Goal: Check status: Check status

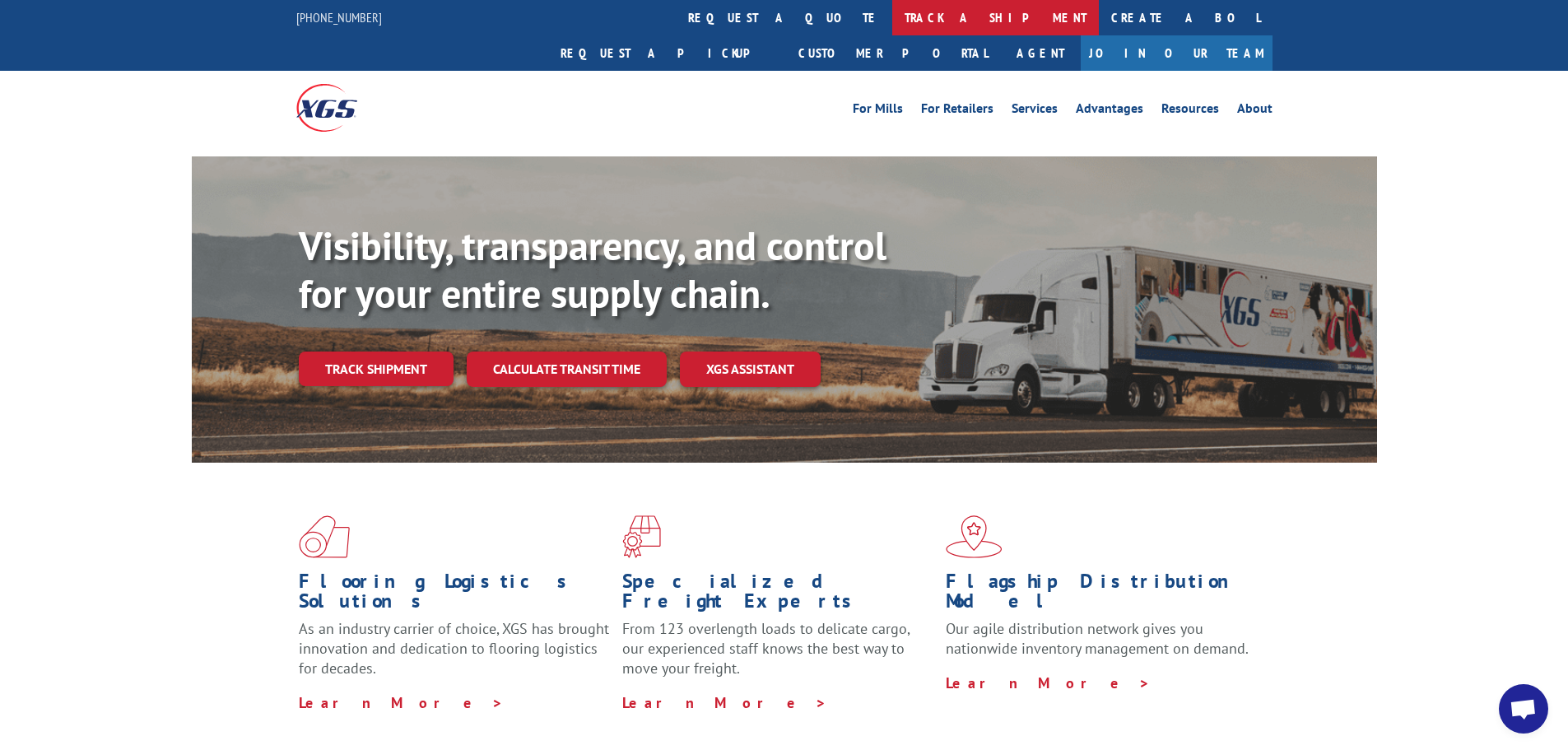
click at [892, 21] on link "track a shipment" at bounding box center [996, 18] width 207 height 36
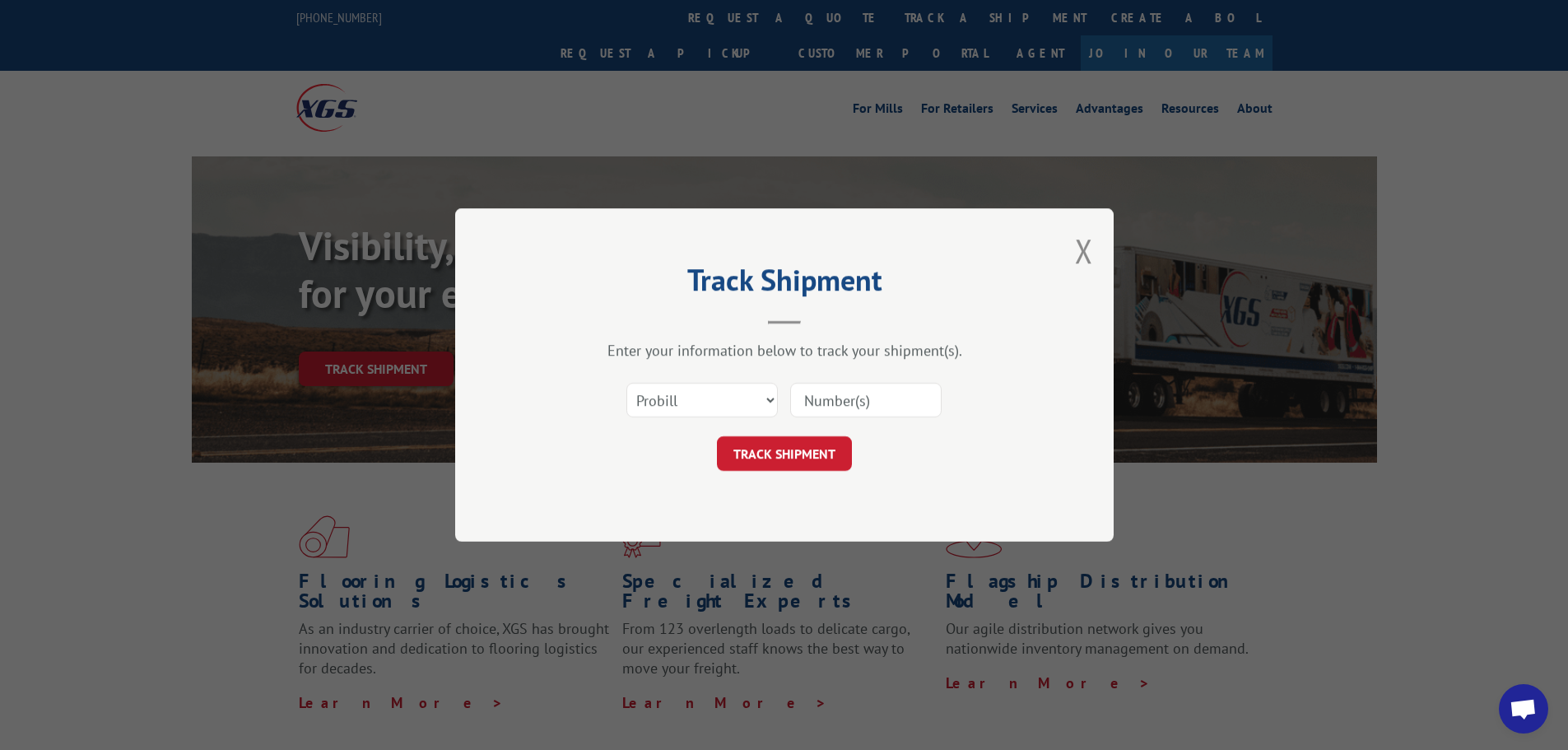
click at [913, 409] on input at bounding box center [866, 400] width 152 height 35
paste input "17595159"
type input "17595159"
click at [799, 445] on button "TRACK SHIPMENT" at bounding box center [784, 453] width 135 height 35
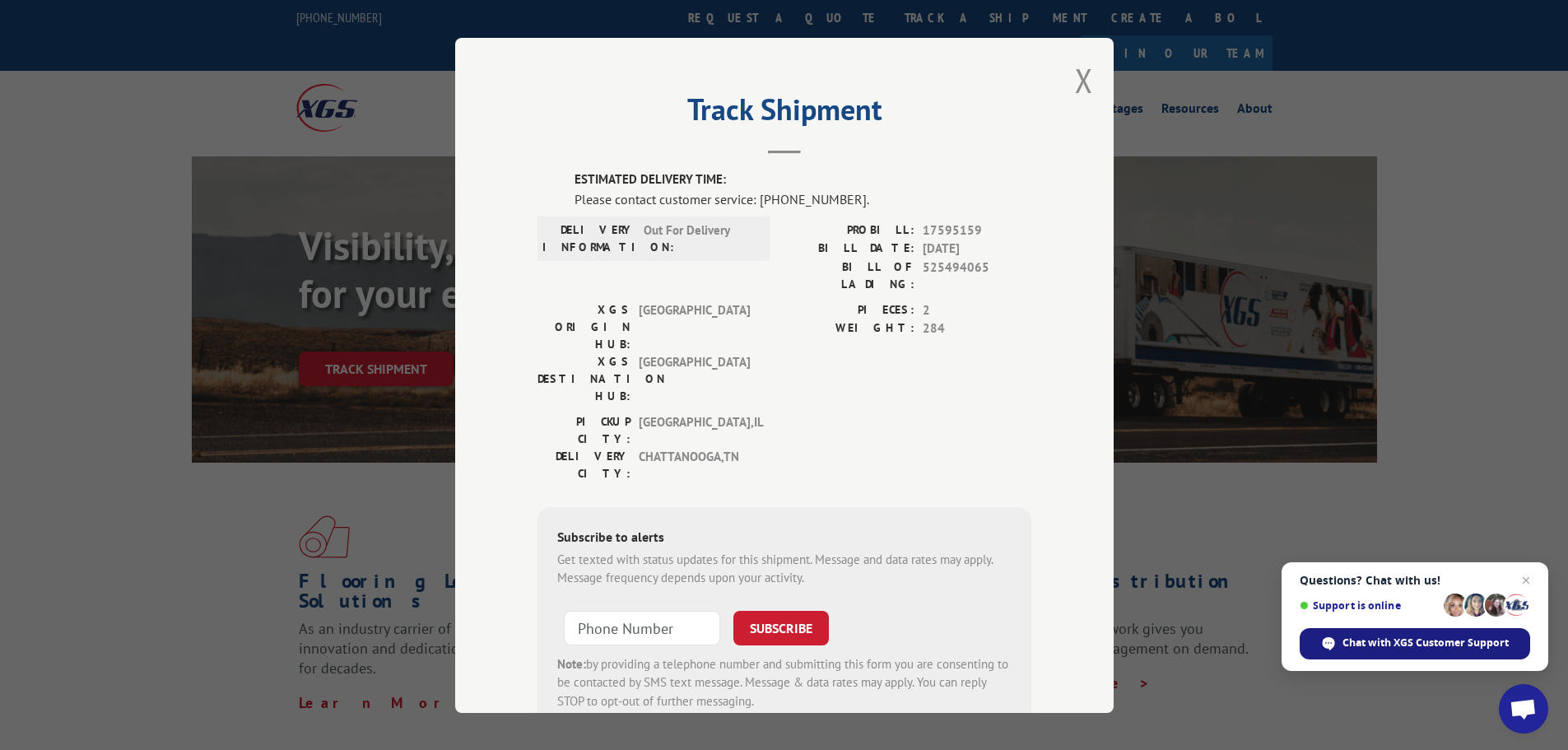
click at [1456, 645] on span "Chat with XGS Customer Support" at bounding box center [1425, 643] width 167 height 15
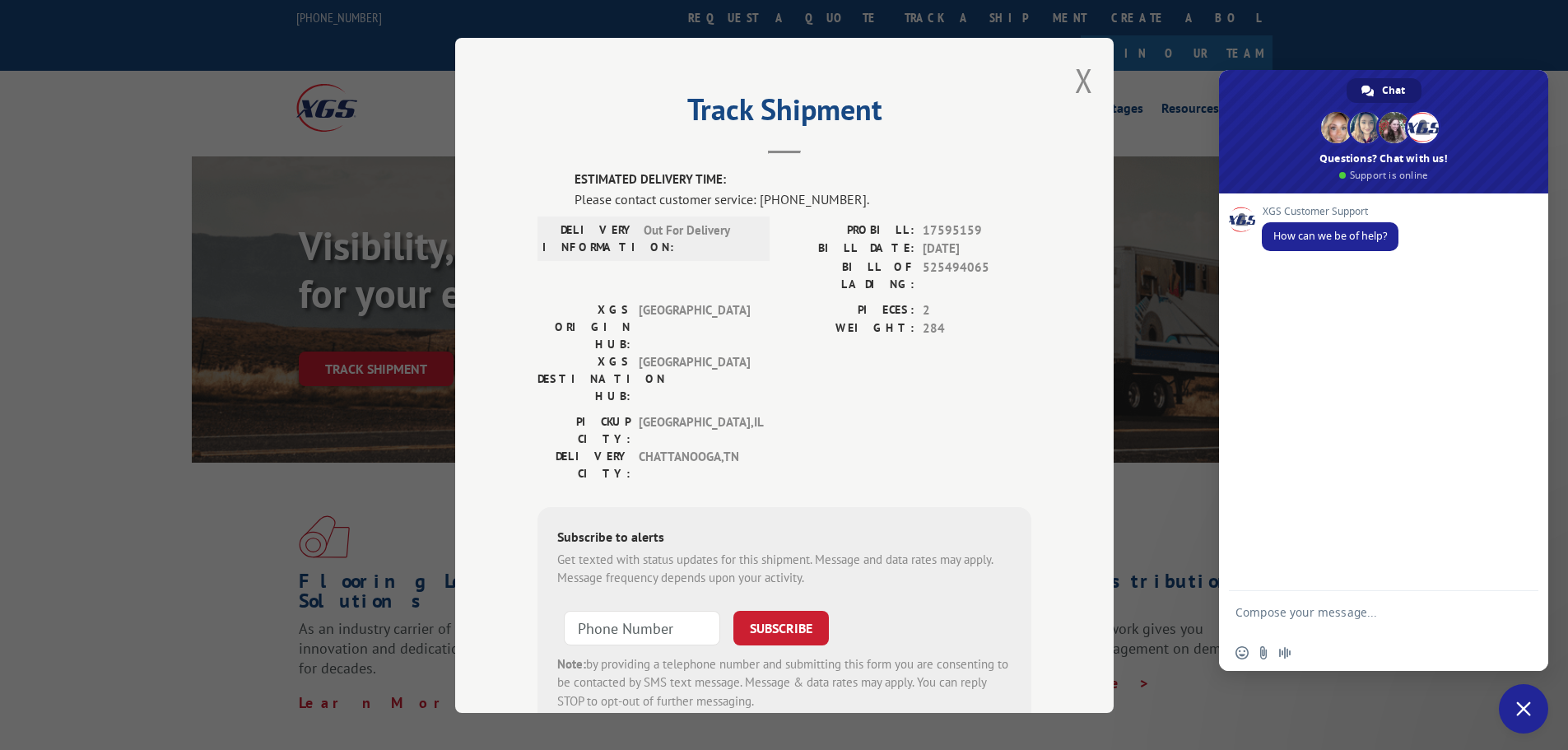
click at [1330, 623] on textarea "Compose your message..." at bounding box center [1366, 620] width 260 height 29
click at [945, 227] on span "17595159" at bounding box center [977, 229] width 109 height 19
copy span "17595159"
click at [1382, 610] on textarea "Good morning, are you able to provide a timeframe for when this pro will be del…" at bounding box center [1366, 613] width 260 height 45
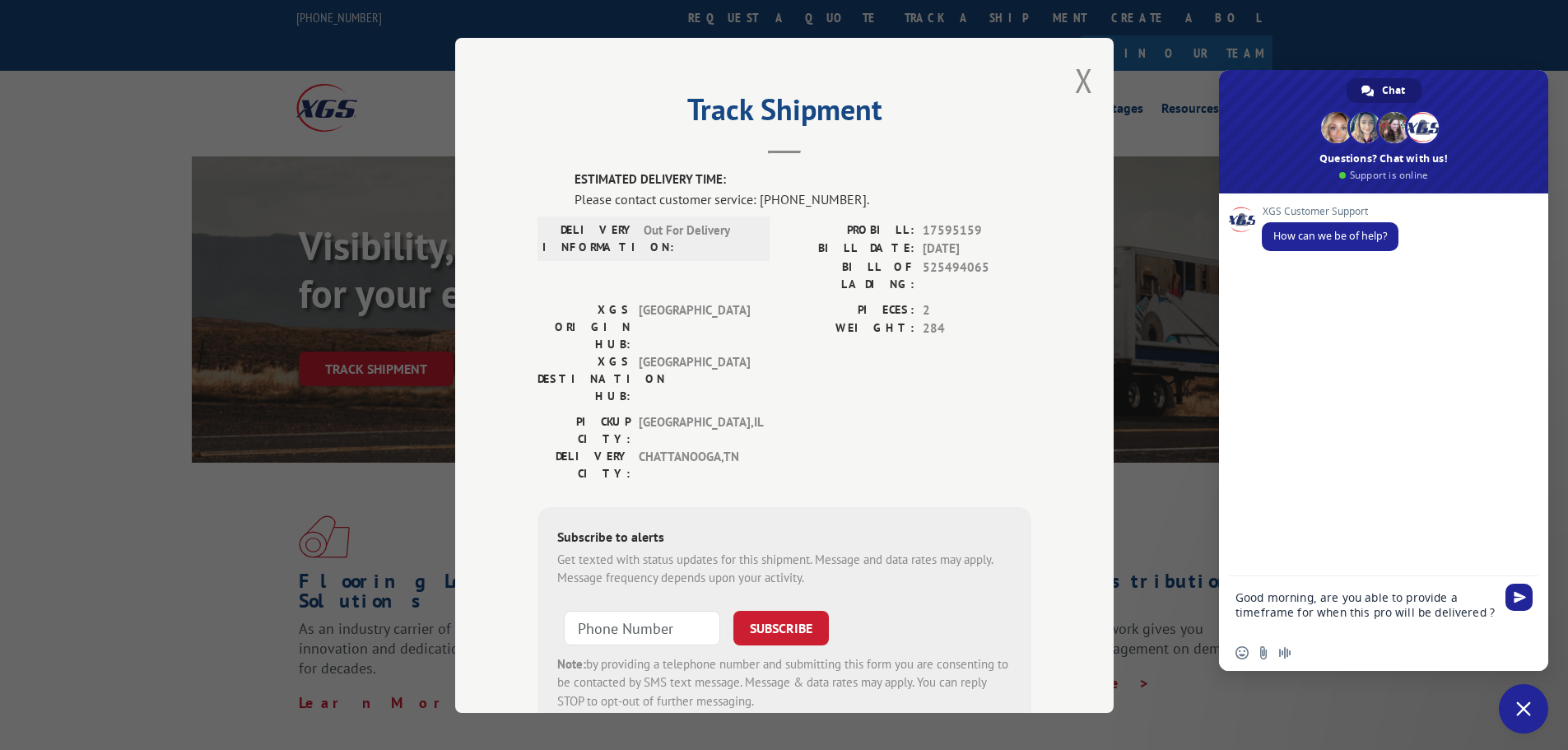
drag, startPoint x: 1382, startPoint y: 610, endPoint x: 1359, endPoint y: 612, distance: 23.1
click at [1359, 612] on textarea "Good morning, are you able to provide a timeframe for when this pro will be del…" at bounding box center [1366, 613] width 260 height 45
paste textarea "17595159"
click at [1288, 628] on textarea "Good morning, are you able to provide a timeframe for when pro 17595159 will be…" at bounding box center [1366, 613] width 260 height 45
type textarea "Good morning, are you able to provide a timeframe for when pro 17595159 will be…"
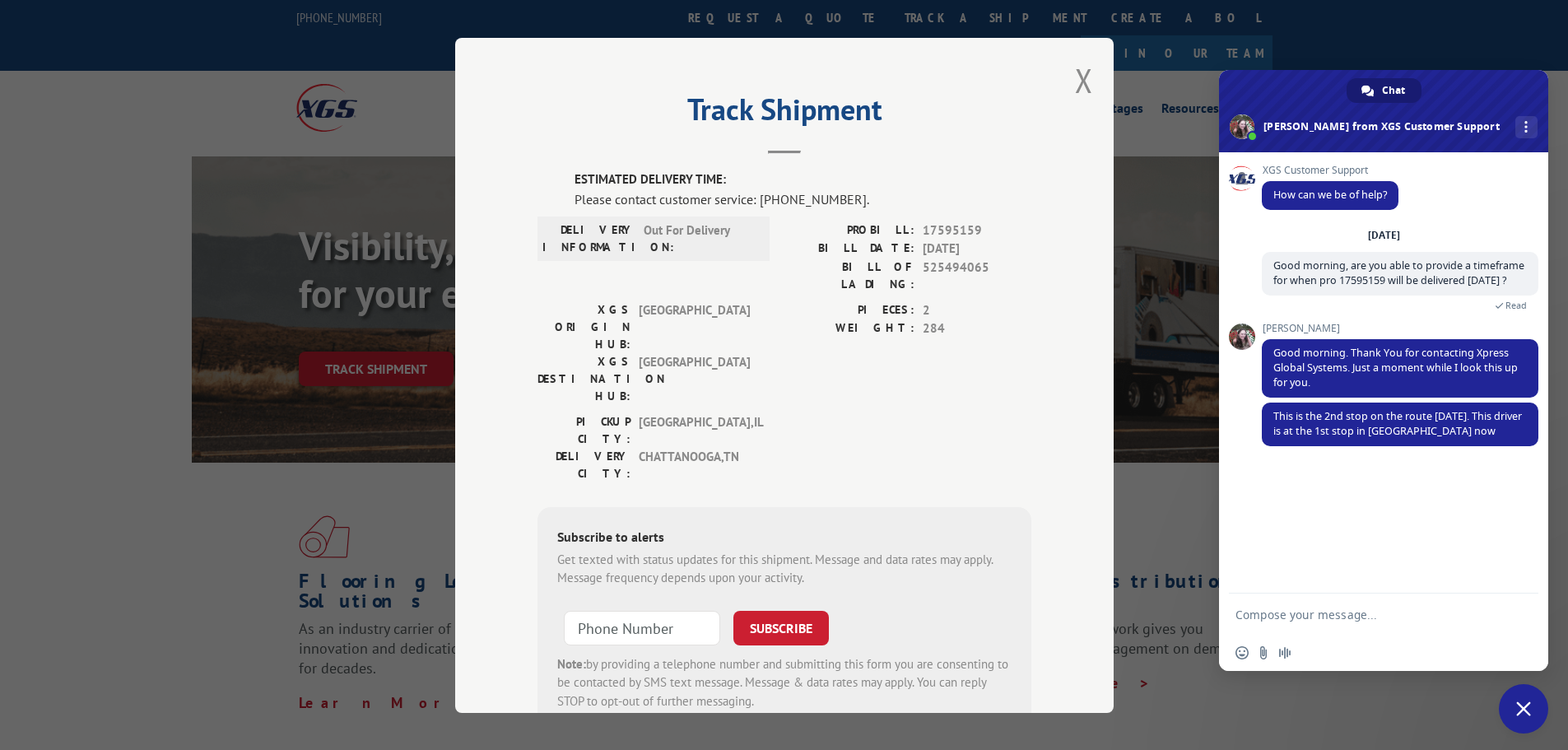
click at [1395, 499] on div "XGS Customer Support How can we be of help? [DATE] Good morning, are you able t…" at bounding box center [1383, 373] width 329 height 441
click at [1383, 608] on textarea "Compose your message..." at bounding box center [1366, 614] width 260 height 15
type textarea "Got it, thank you !"
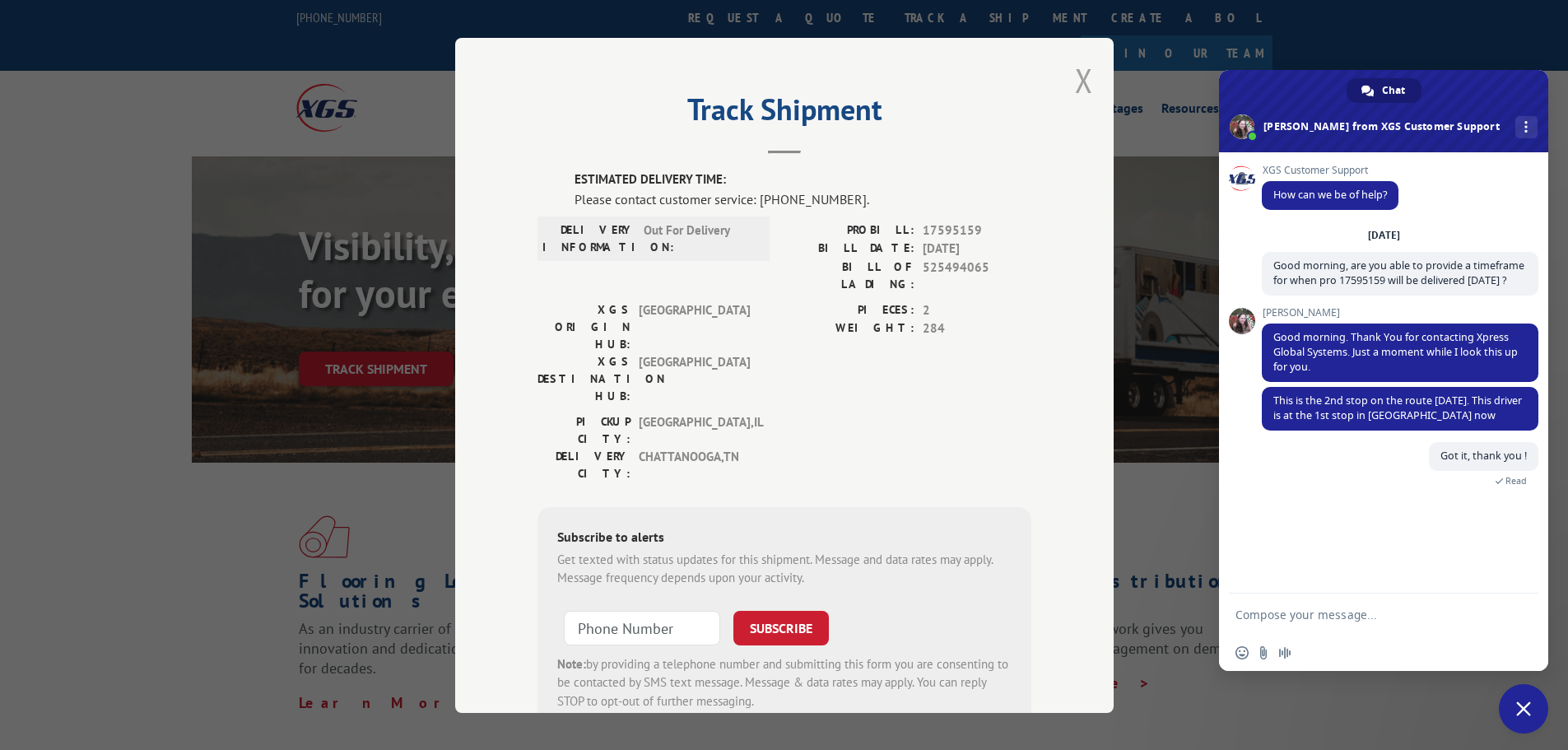
click at [1080, 80] on button "Close modal" at bounding box center [1084, 80] width 18 height 44
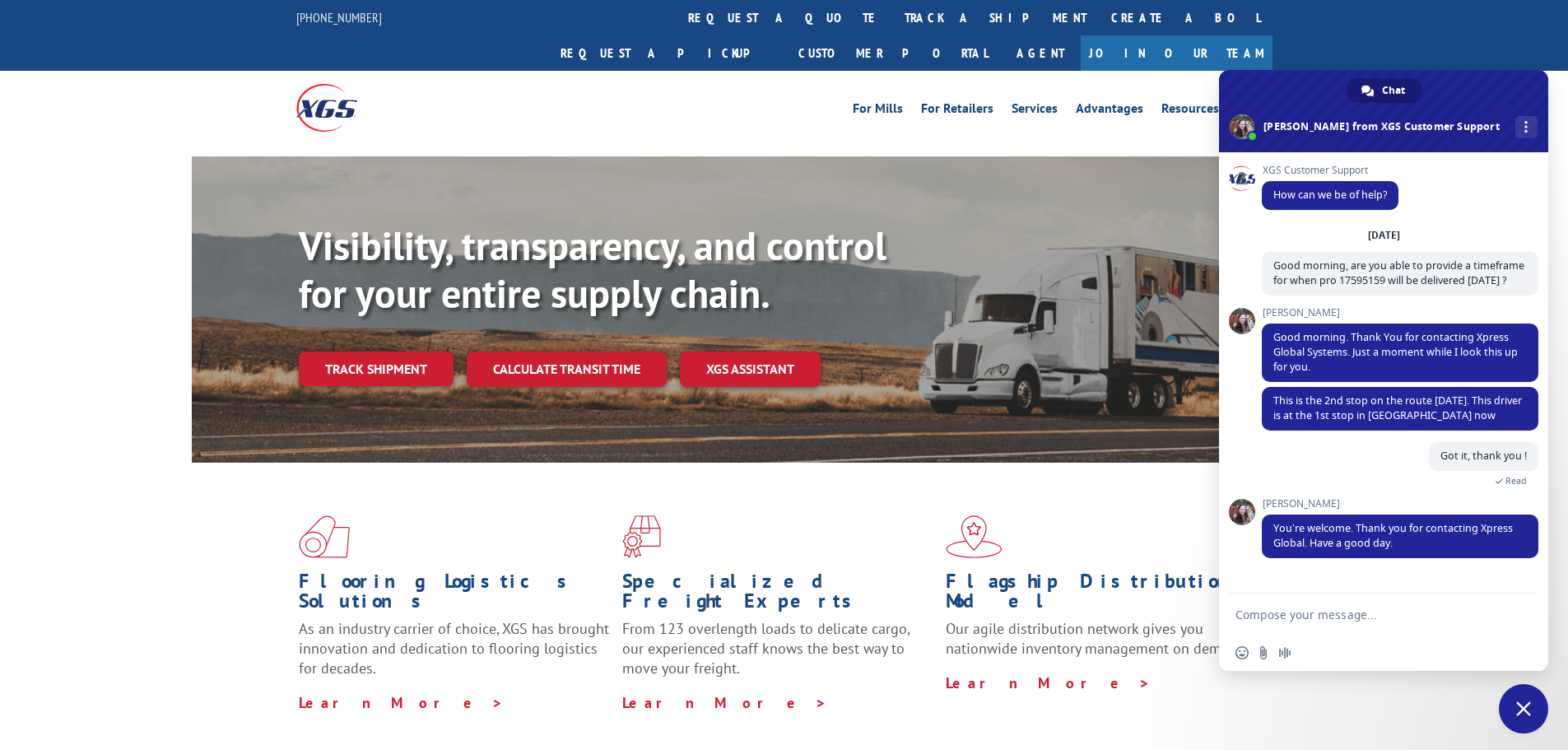
click at [1525, 721] on span "Close chat" at bounding box center [1523, 708] width 49 height 49
